Goal: Navigation & Orientation: Find specific page/section

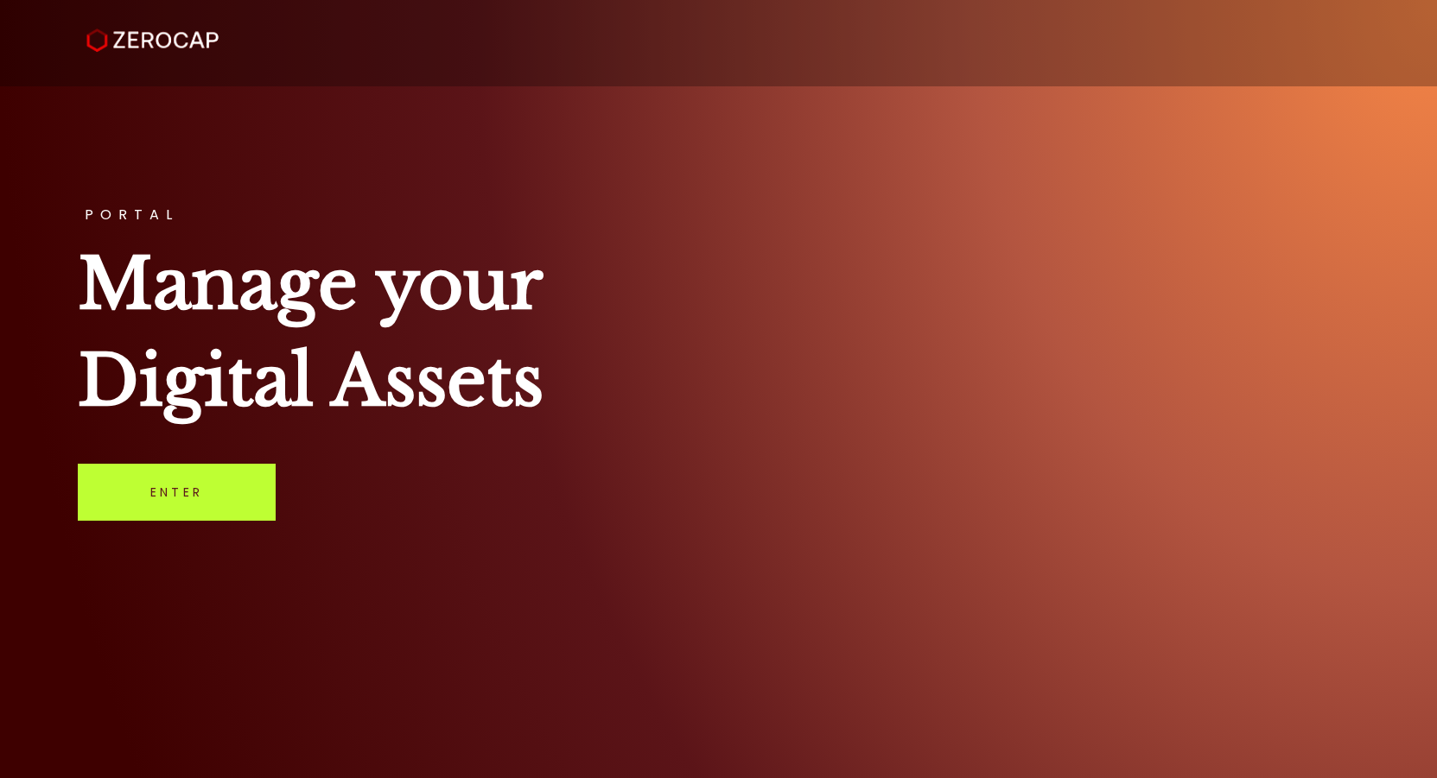
click at [162, 498] on link "Enter" at bounding box center [177, 492] width 198 height 57
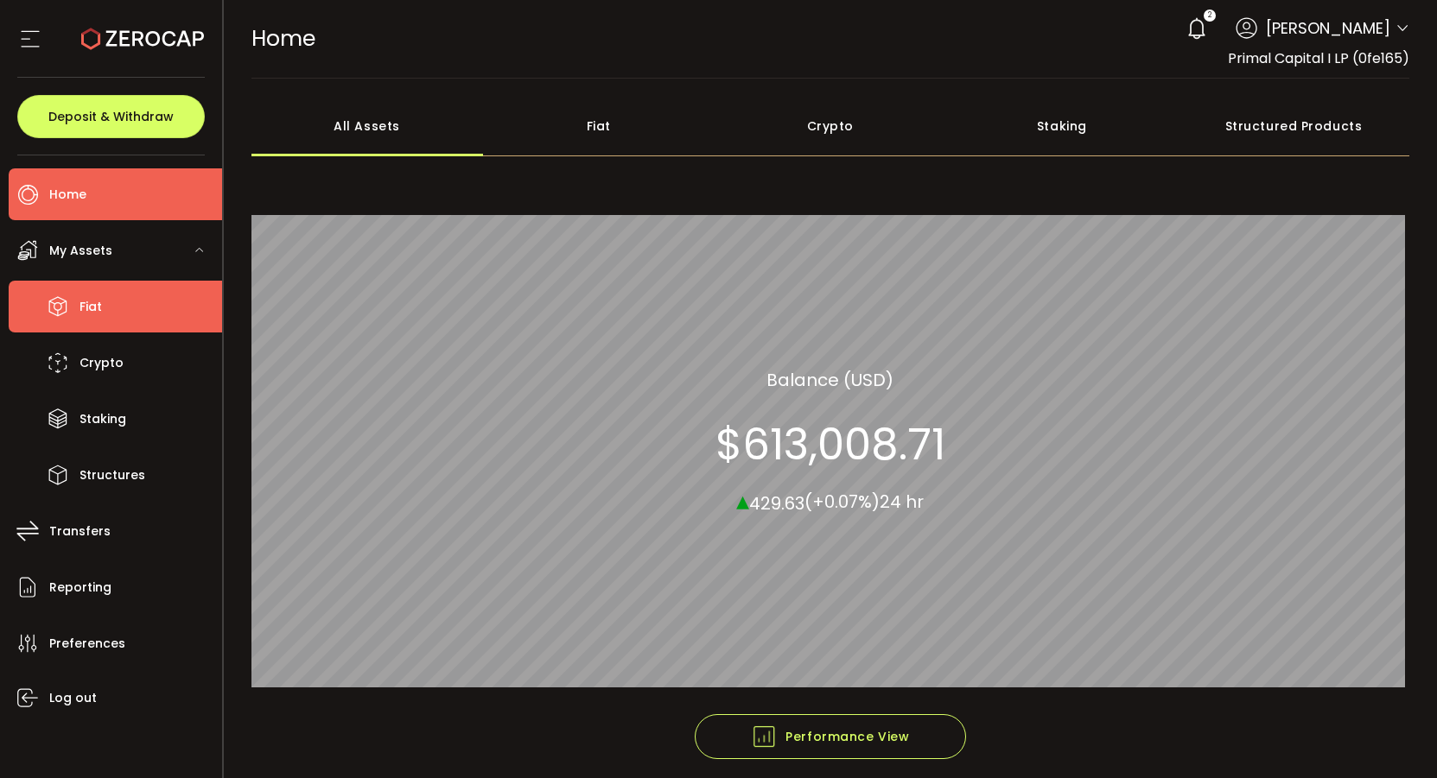
click at [114, 314] on li "Fiat" at bounding box center [115, 307] width 213 height 52
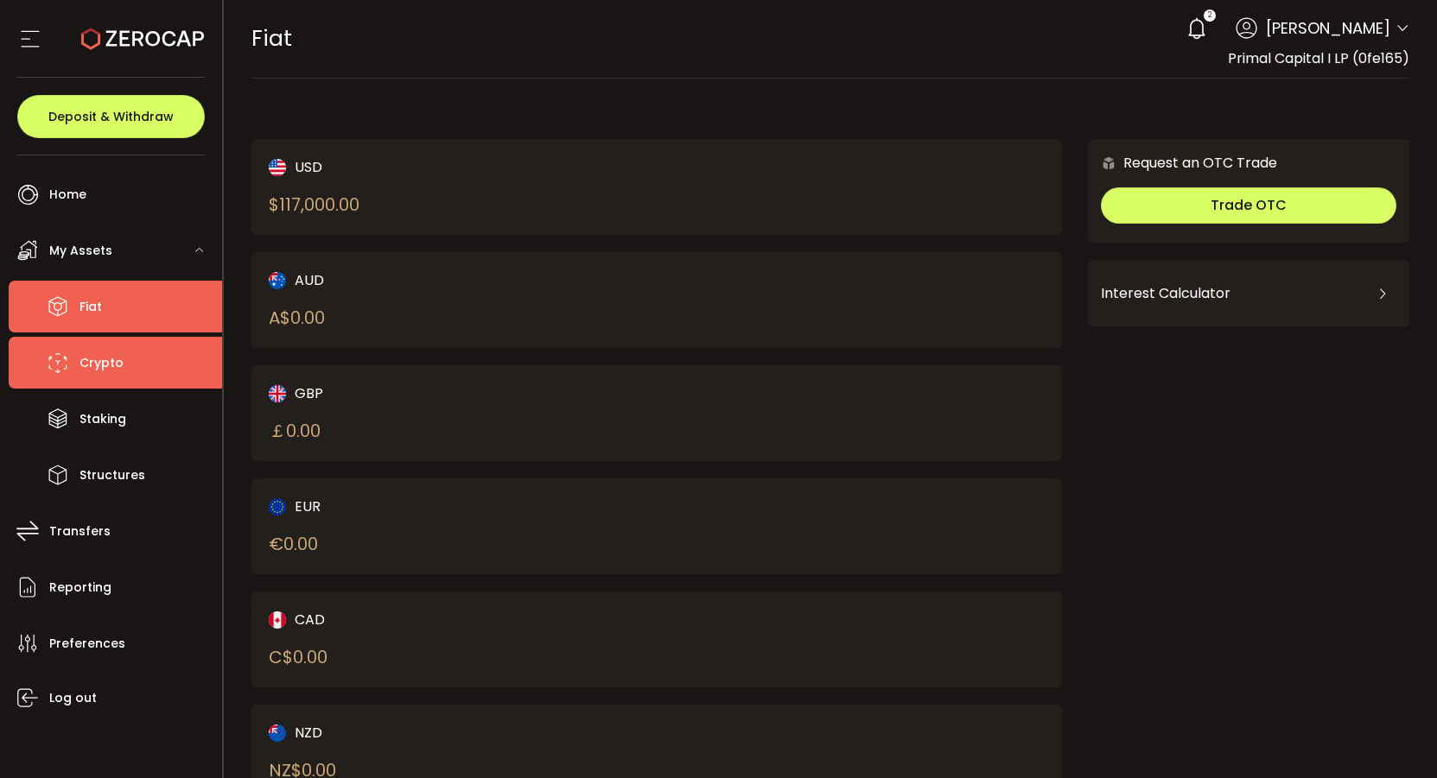
click at [94, 365] on span "Crypto" at bounding box center [101, 363] width 44 height 25
